Goal: Check status: Check status

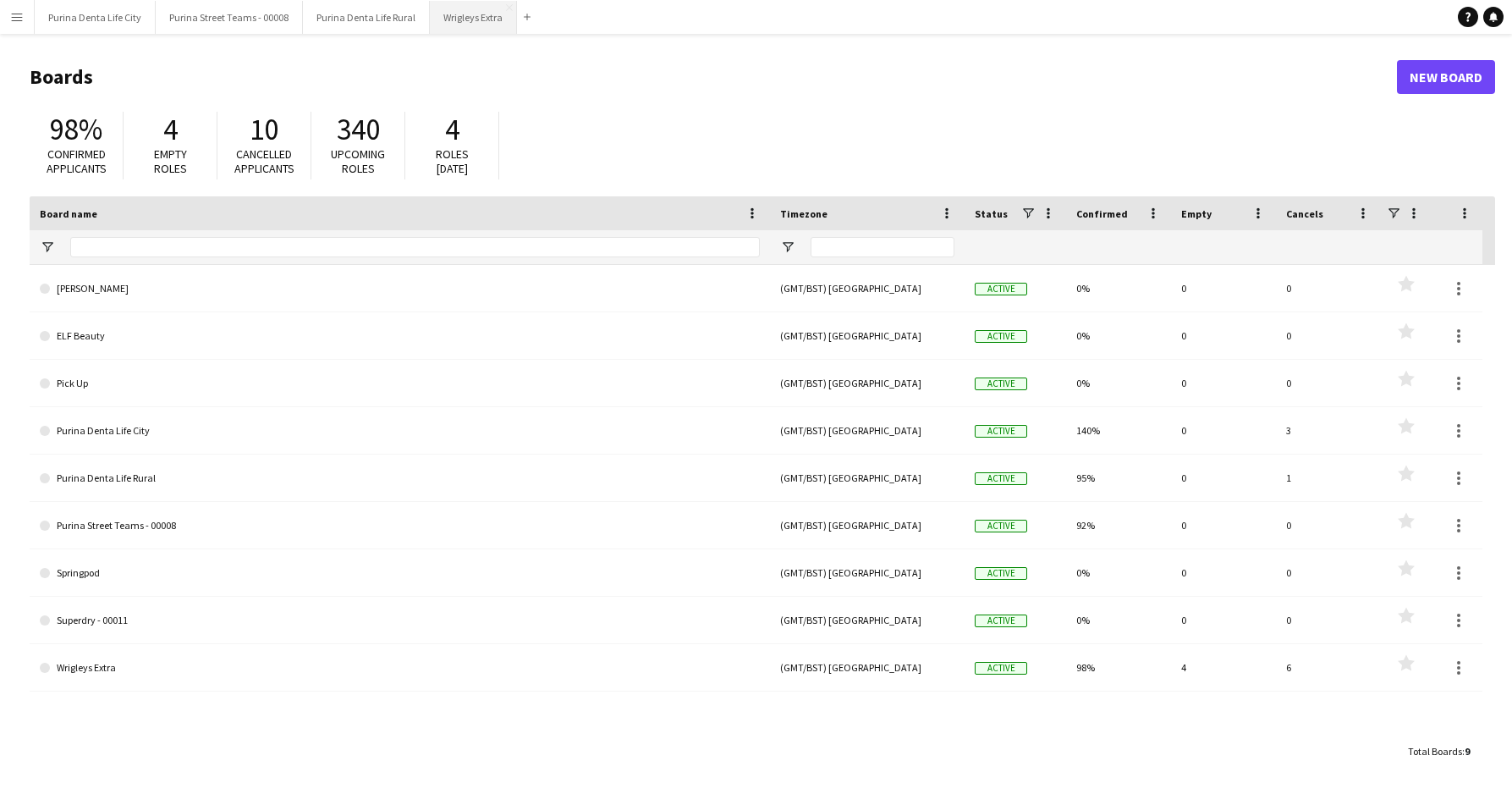
click at [457, 21] on button "Wrigleys Extra Close" at bounding box center [473, 17] width 87 height 33
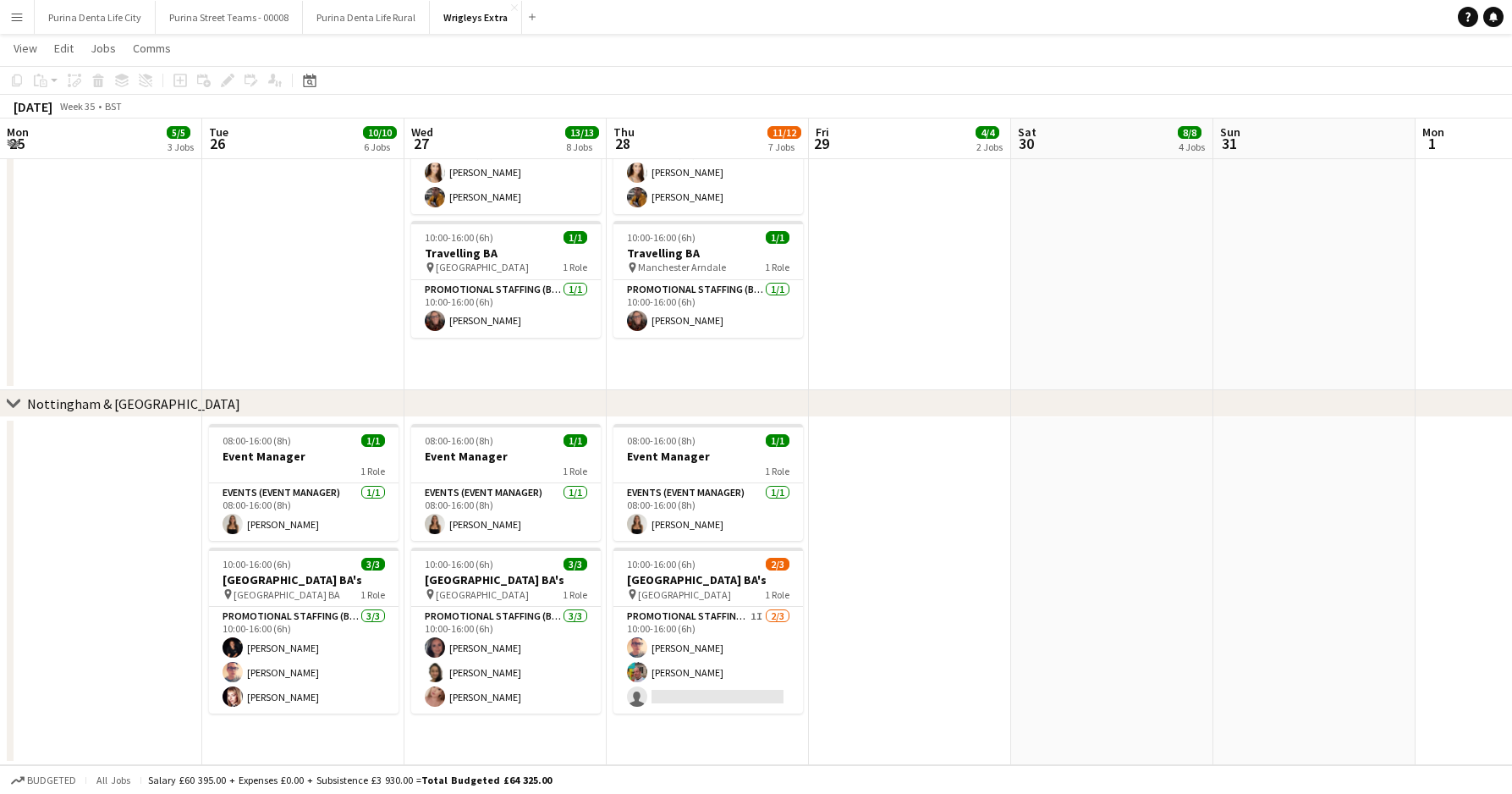
scroll to position [0, 479]
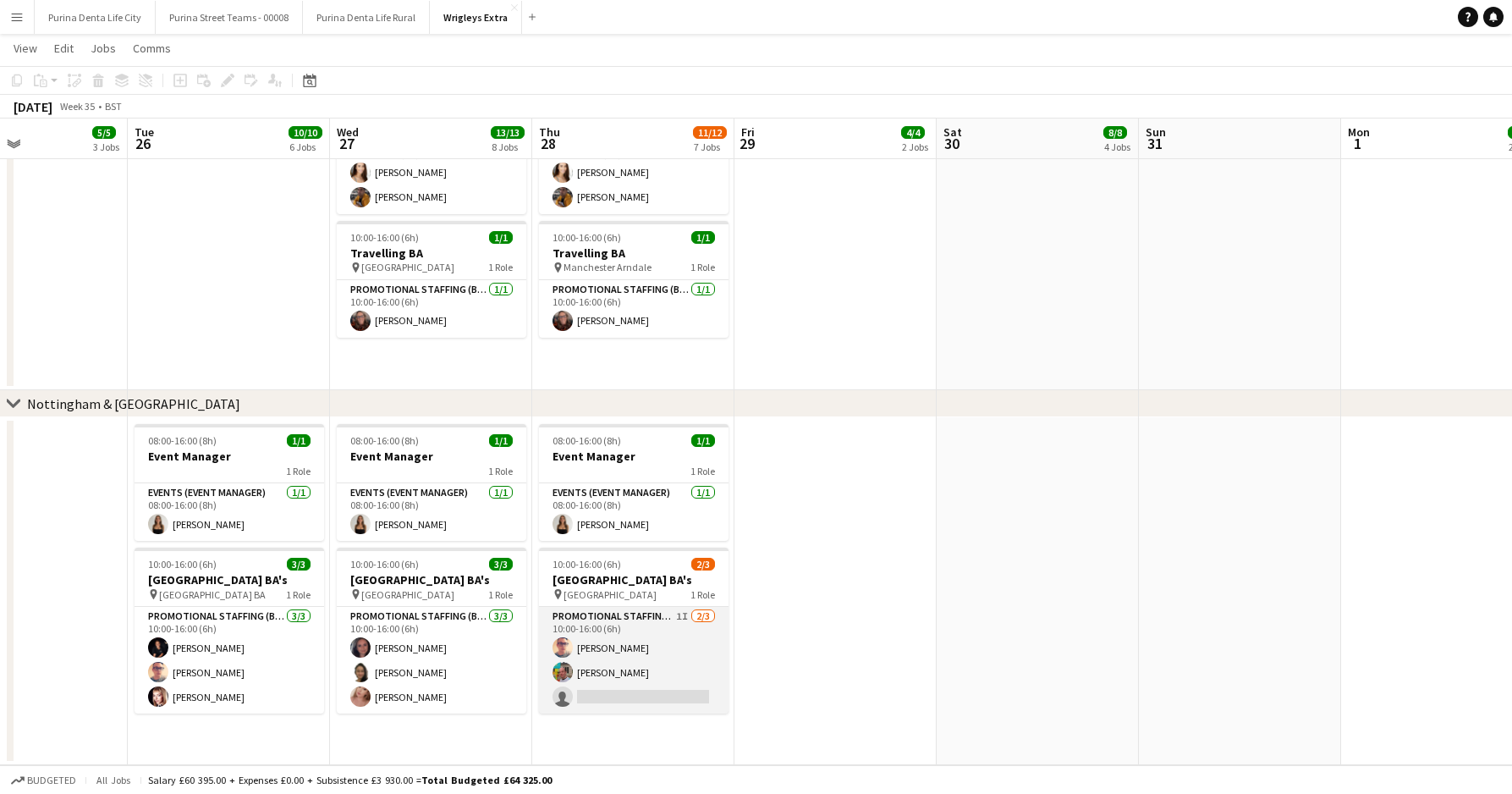
click at [671, 700] on app-card-role "Promotional Staffing (Brand Ambassadors) 1I [DATE] 10:00-16:00 (6h) [PERSON_NAM…" at bounding box center [633, 660] width 190 height 107
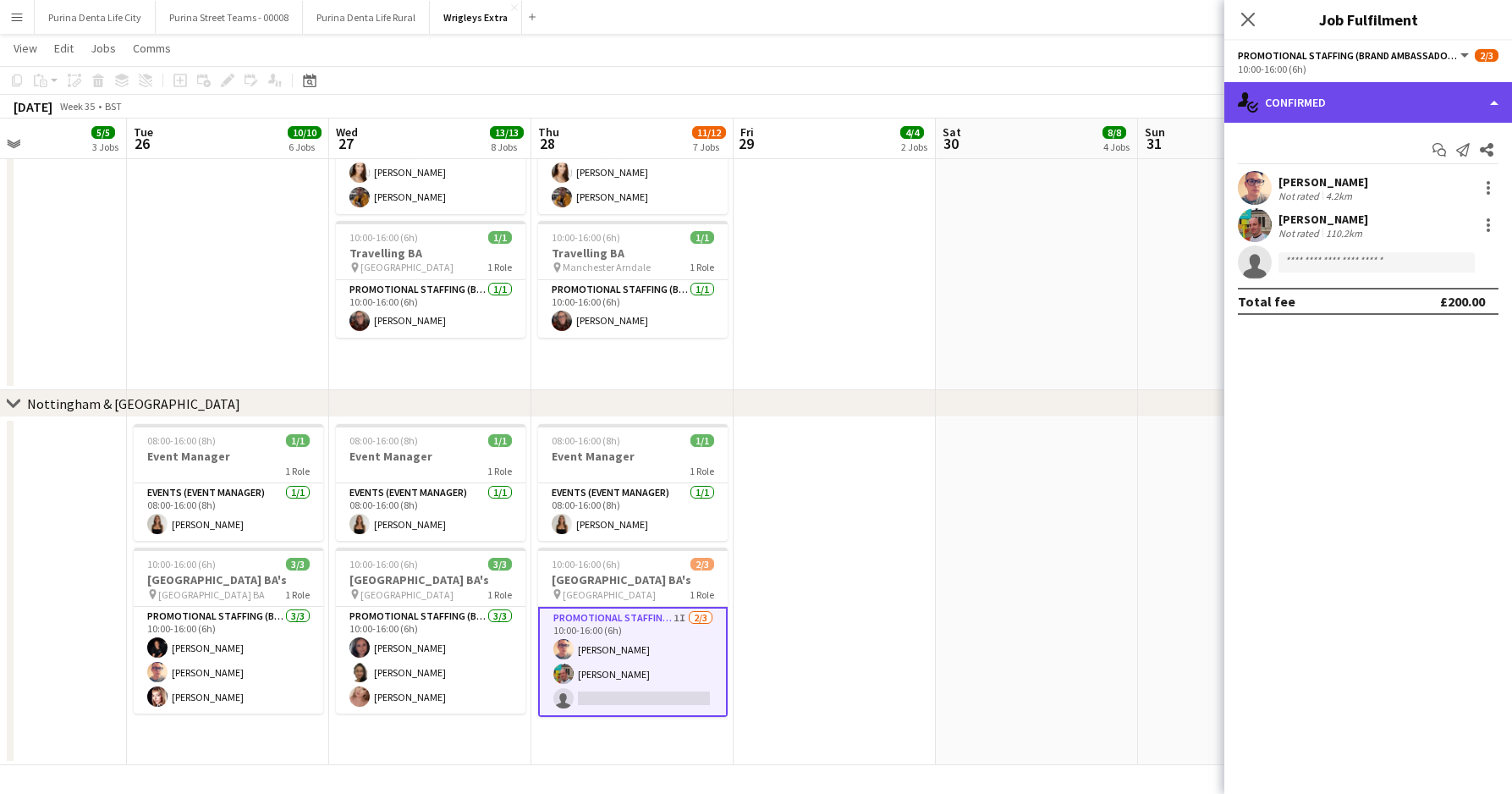
click at [1418, 108] on div "single-neutral-actions-check-2 Confirmed" at bounding box center [1368, 102] width 288 height 40
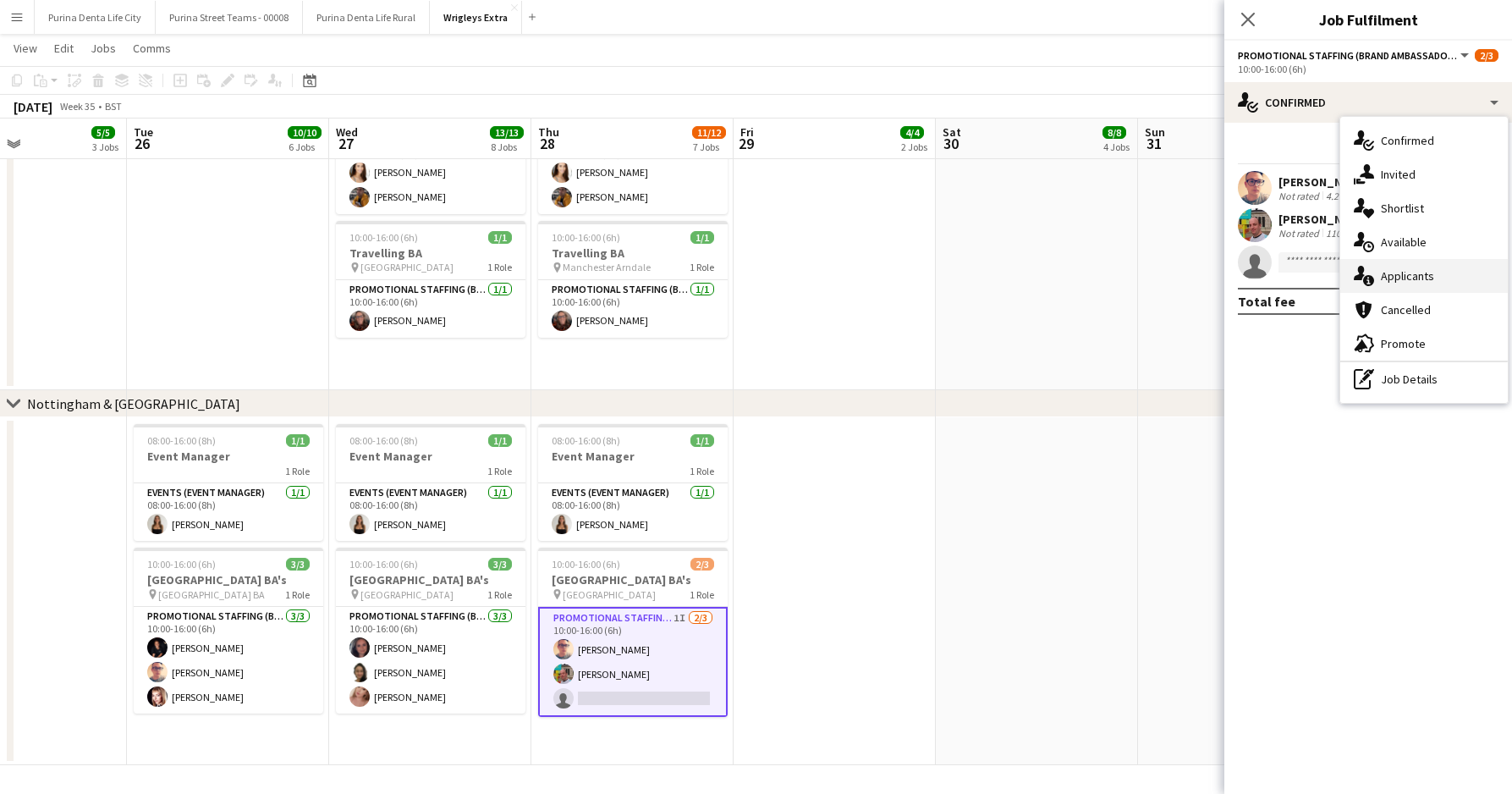
click at [1443, 266] on div "single-neutral-actions-information Applicants" at bounding box center [1423, 276] width 167 height 34
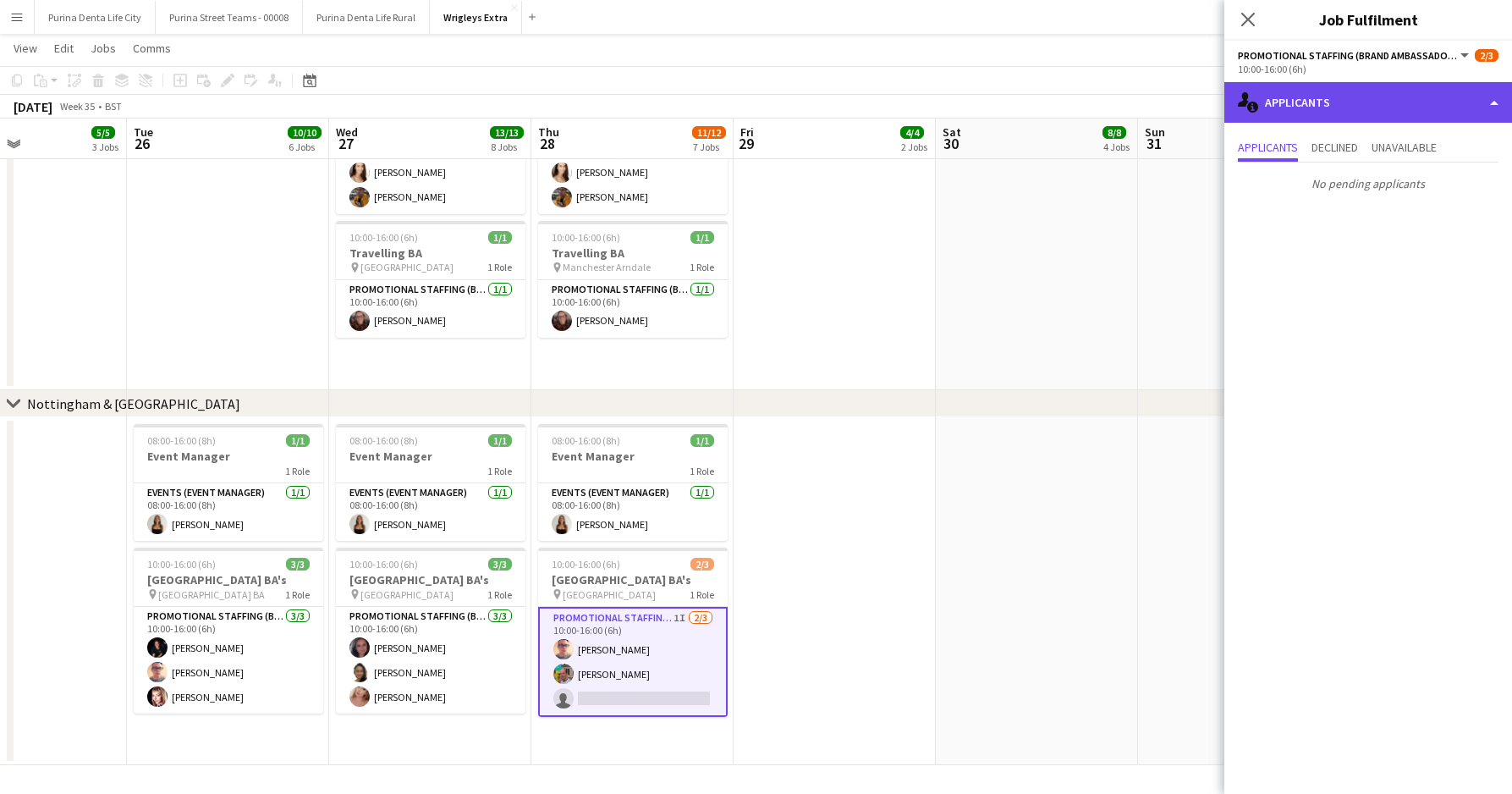
click at [1283, 104] on div "single-neutral-actions-information Applicants" at bounding box center [1368, 102] width 288 height 40
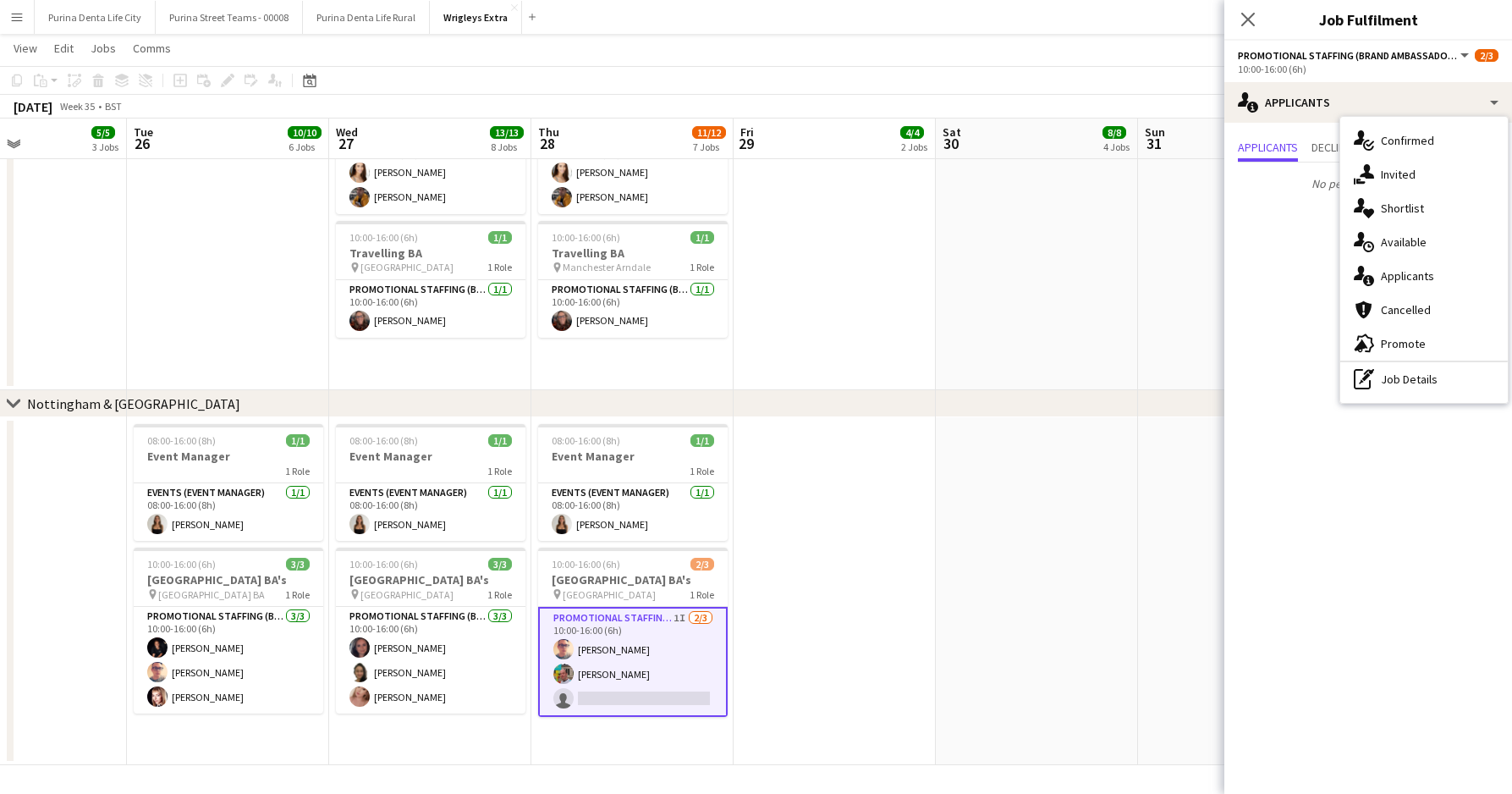
click at [961, 583] on app-date-cell at bounding box center [1037, 591] width 202 height 348
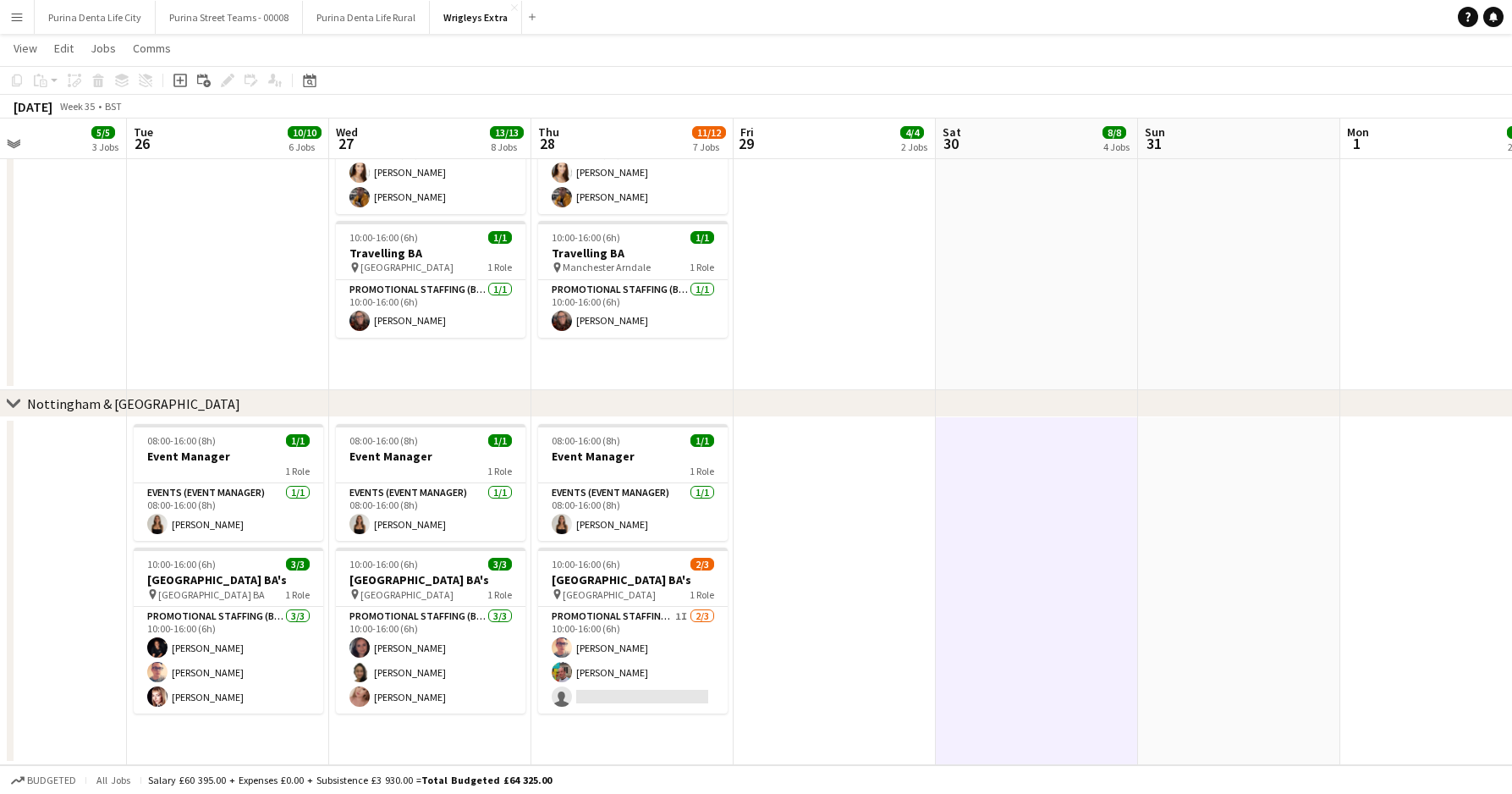
click at [961, 583] on app-date-cell at bounding box center [1037, 591] width 202 height 348
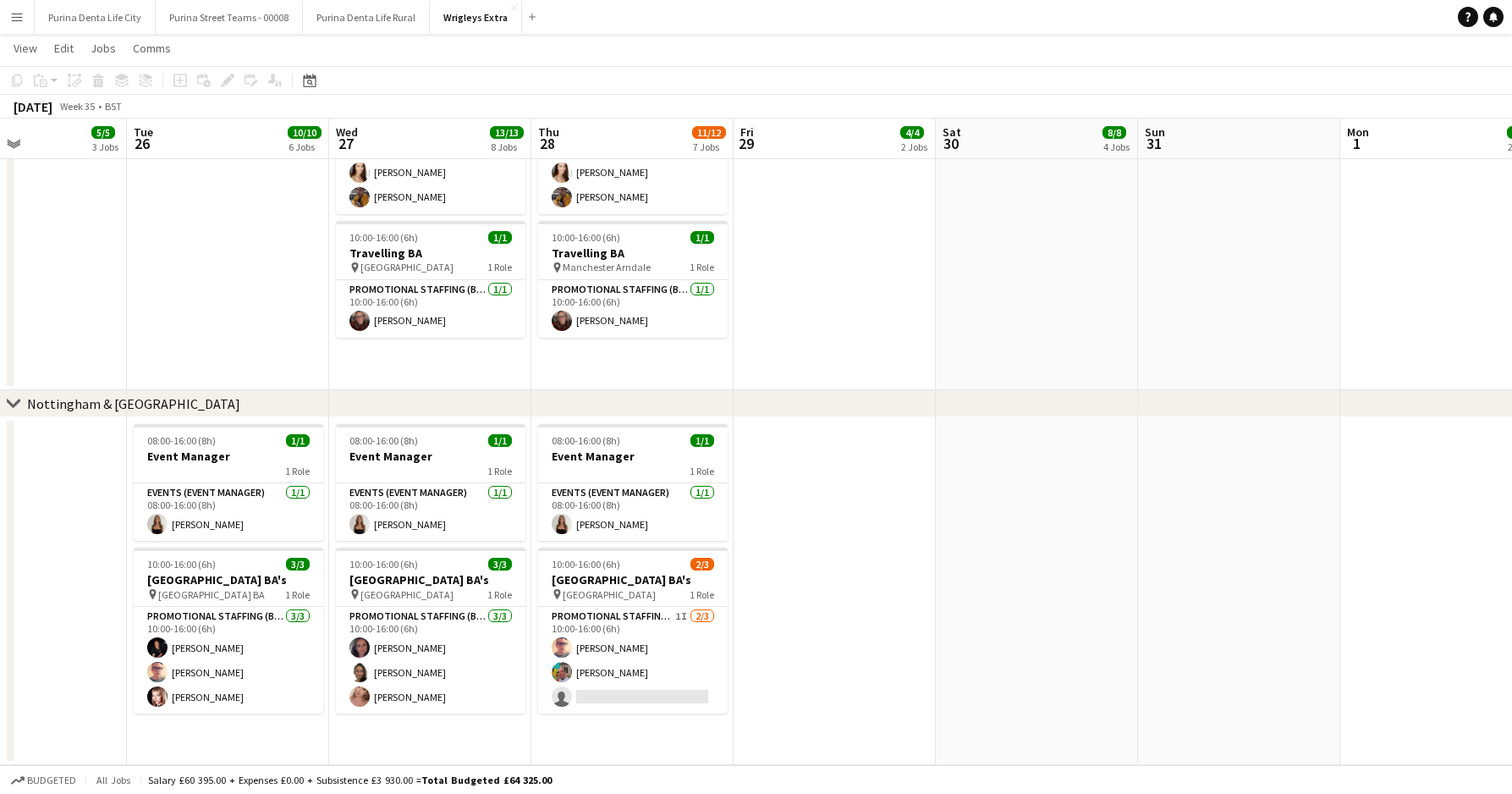
click at [961, 583] on app-date-cell at bounding box center [1037, 591] width 202 height 348
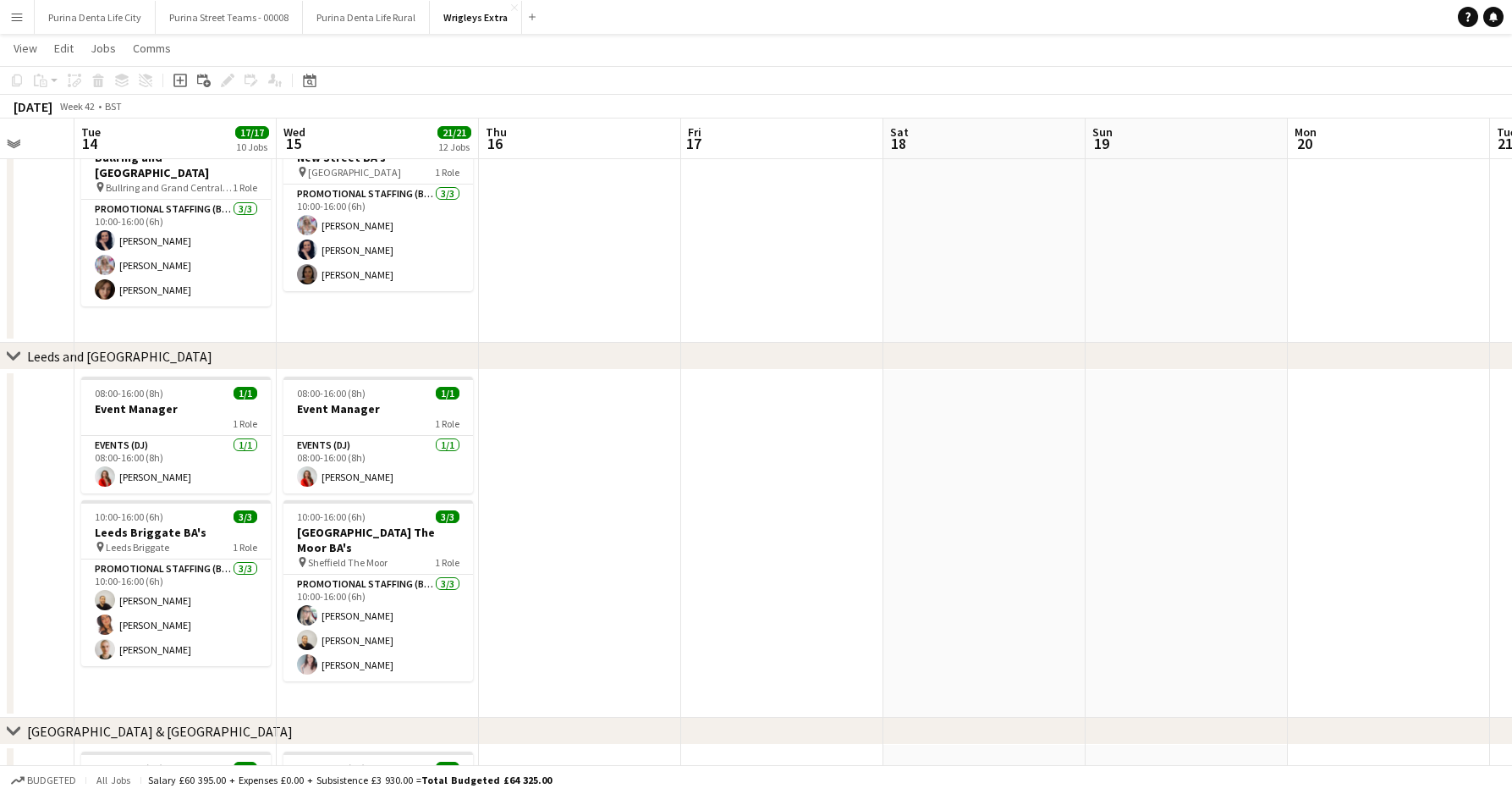
scroll to position [0, 571]
